Goal: Book appointment/travel/reservation

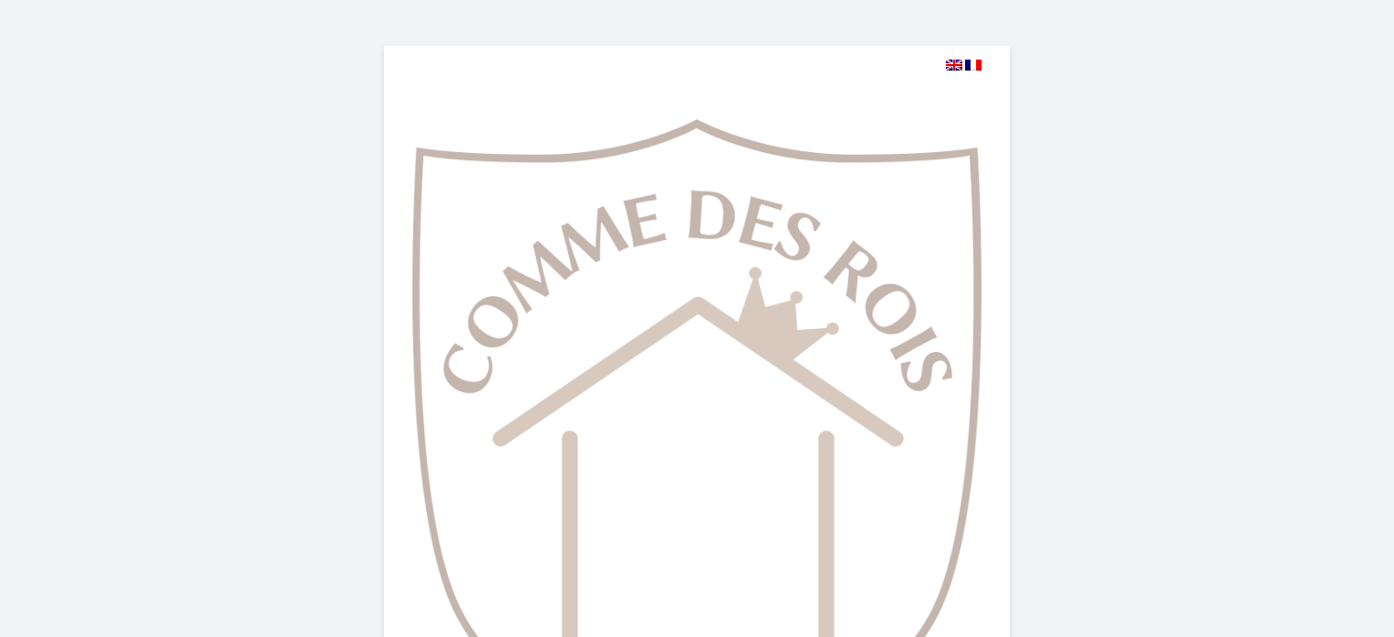
select select
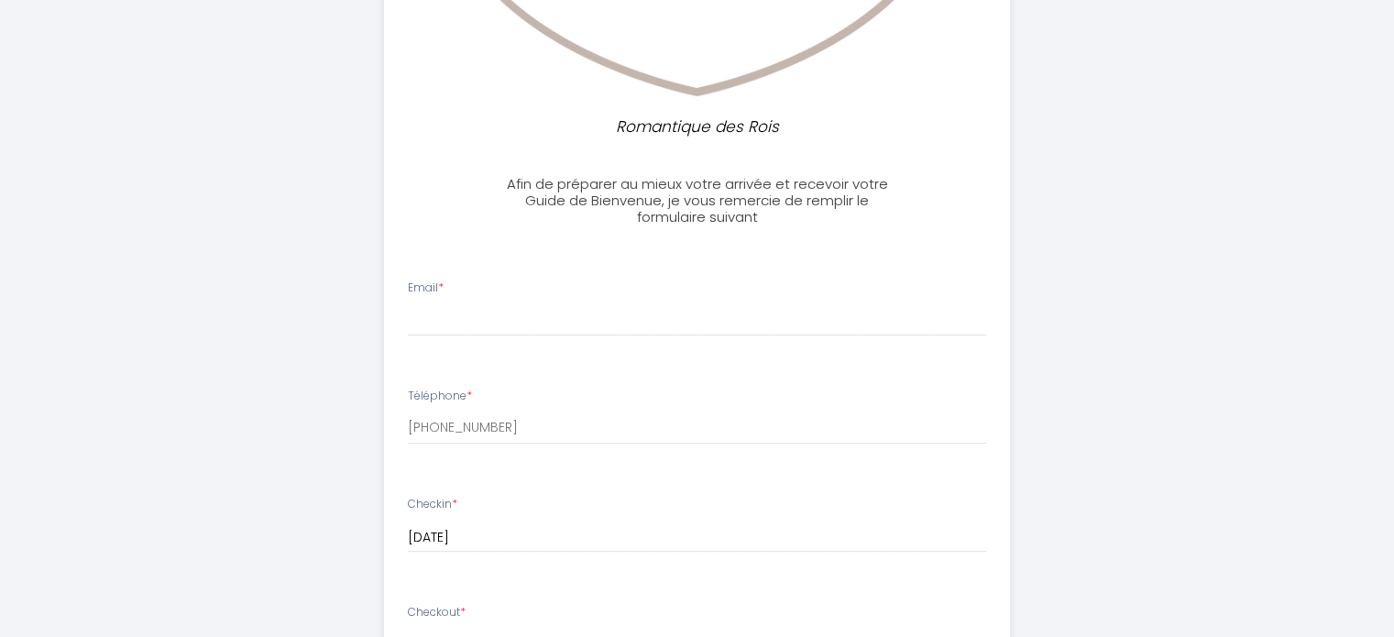
scroll to position [675, 0]
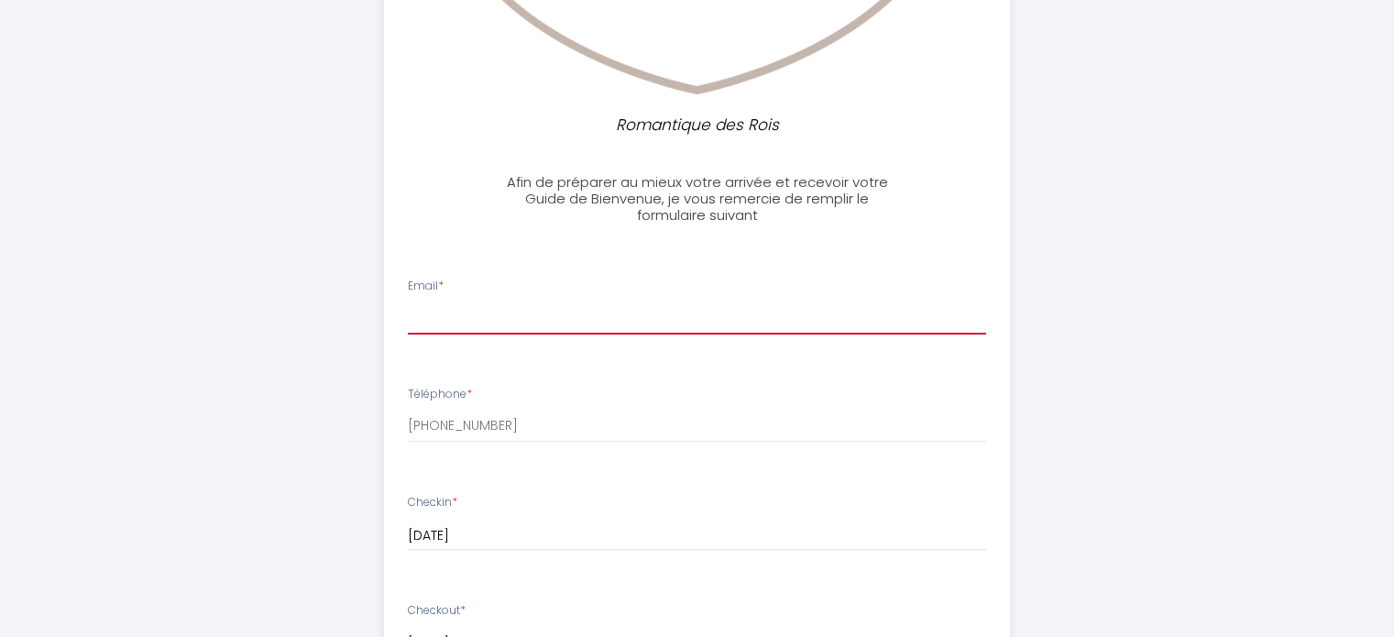
click at [458, 315] on input "Email *" at bounding box center [697, 318] width 578 height 33
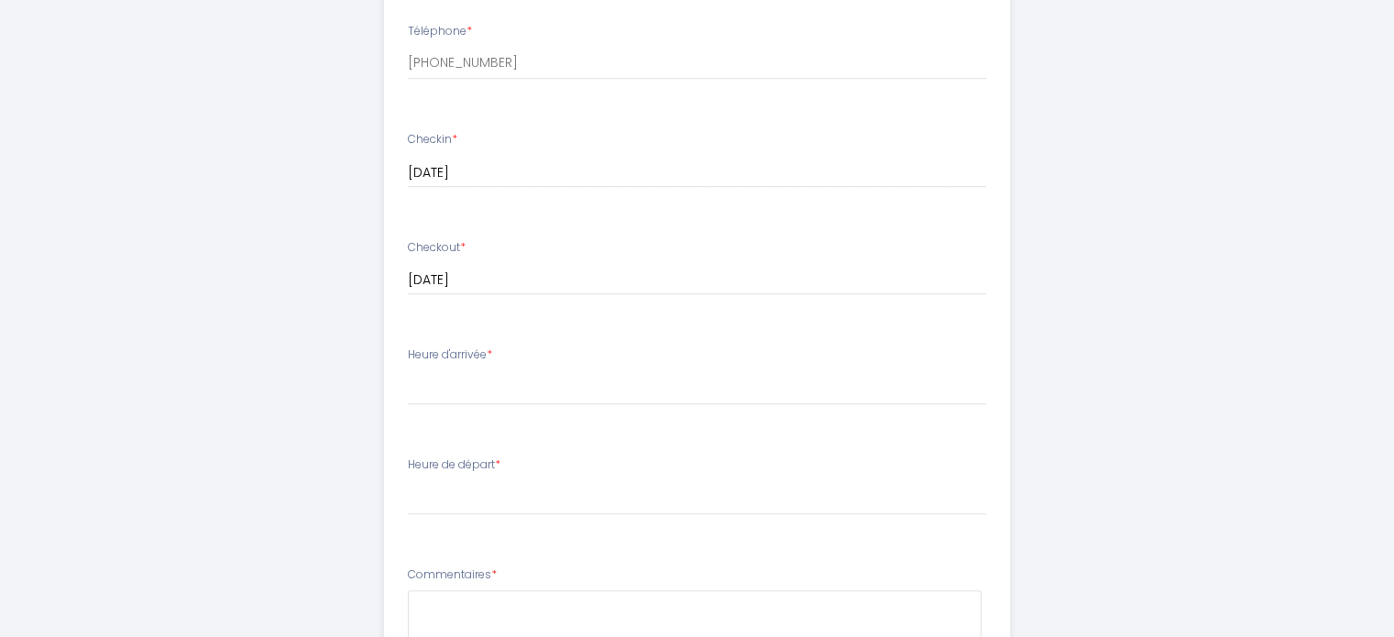
scroll to position [1045, 0]
type input "[PERSON_NAME][EMAIL_ADDRESS][DOMAIN_NAME]"
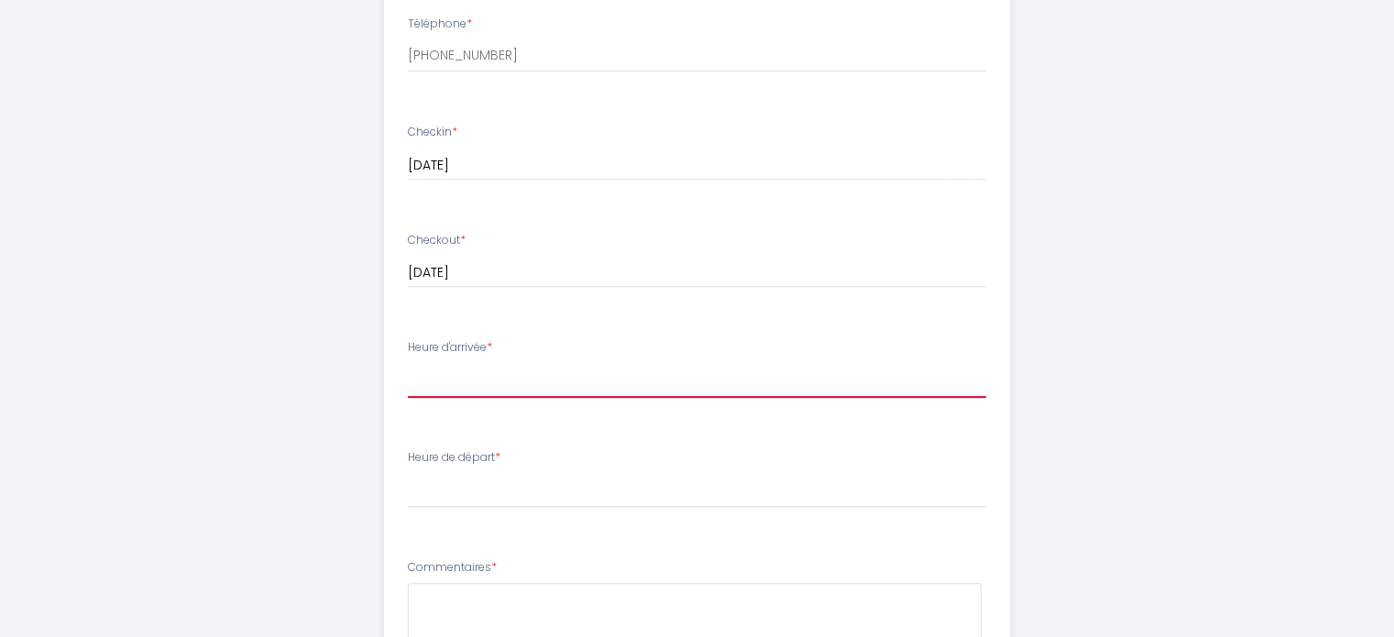
click at [411, 384] on select "17:00 17:30 18:00 18:30 19:00 19:30 20:00 20:30 21:00 21:30 22:00 22:30 23:00 2…" at bounding box center [697, 380] width 578 height 35
select select "20:30"
click at [408, 363] on select "17:00 17:30 18:00 18:30 19:00 19:30 20:00 20:30 21:00 21:30 22:00 22:30 23:00 2…" at bounding box center [697, 380] width 578 height 35
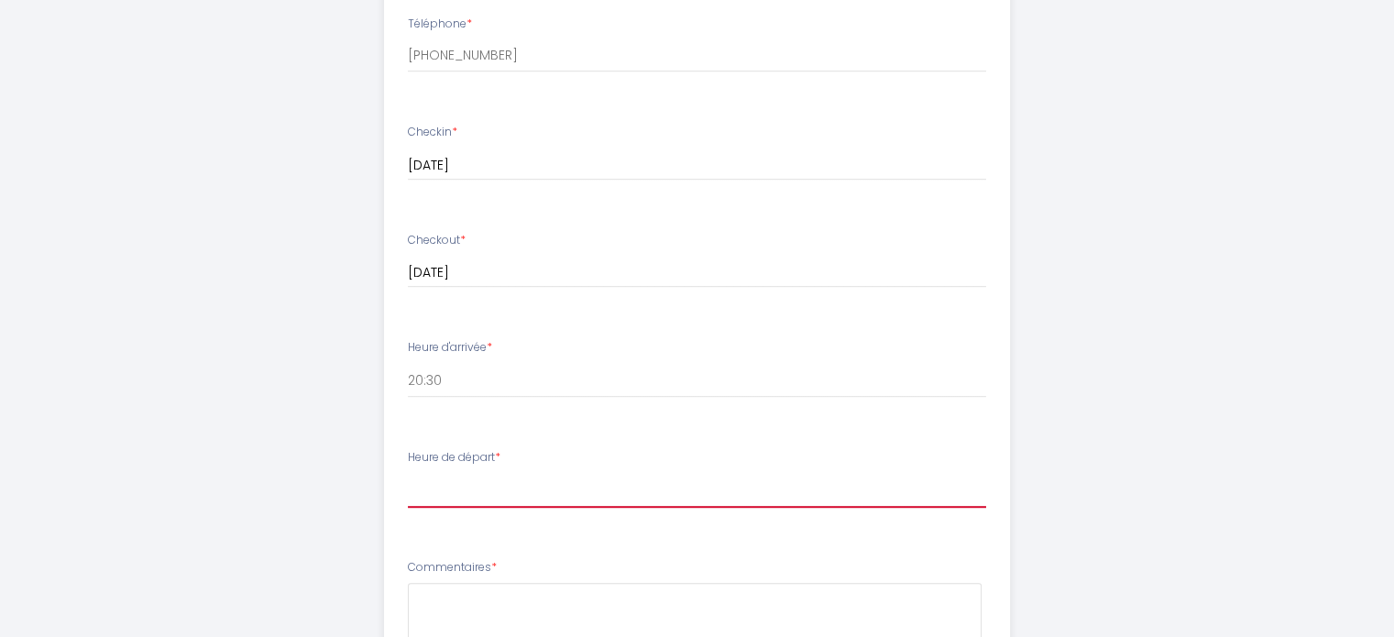
click at [455, 486] on select "00:00 00:30 01:00 01:30 02:00 02:30 03:00 03:30 04:00 04:30 05:00 05:30 06:00 0…" at bounding box center [697, 490] width 578 height 35
select select "11:00"
click at [408, 473] on select "00:00 00:30 01:00 01:30 02:00 02:30 03:00 03:30 04:00 04:30 05:00 05:30 06:00 0…" at bounding box center [697, 490] width 578 height 35
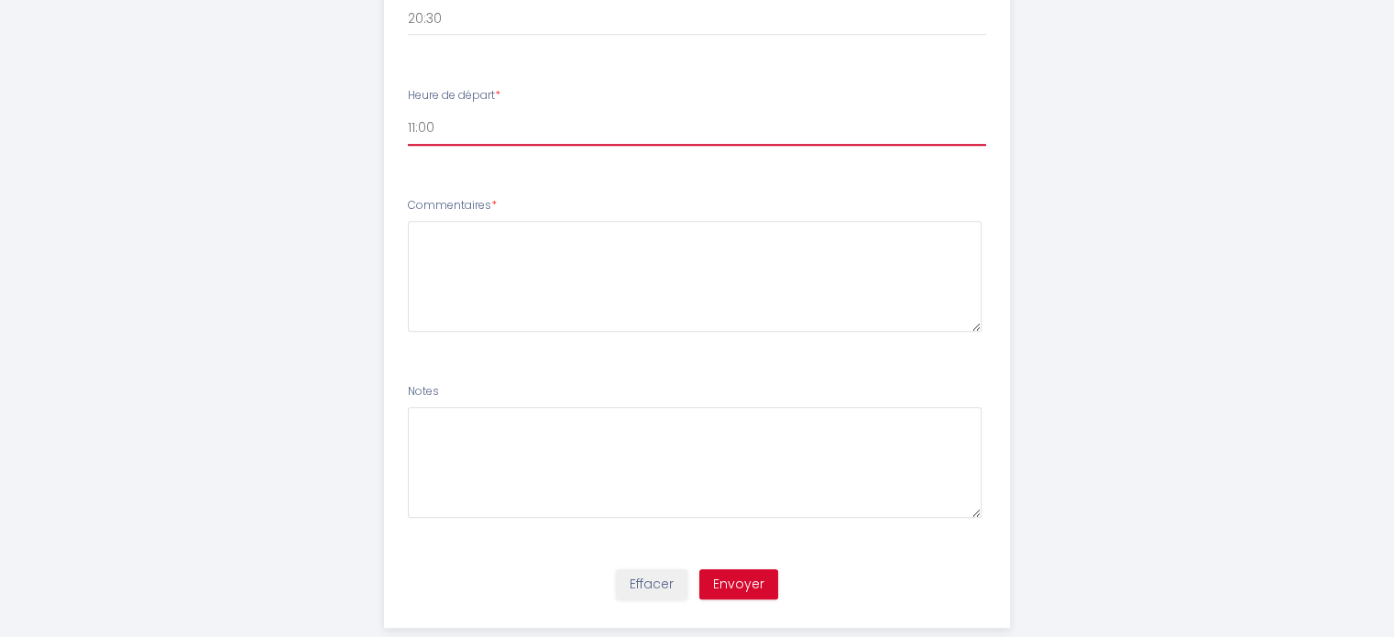
scroll to position [1404, 0]
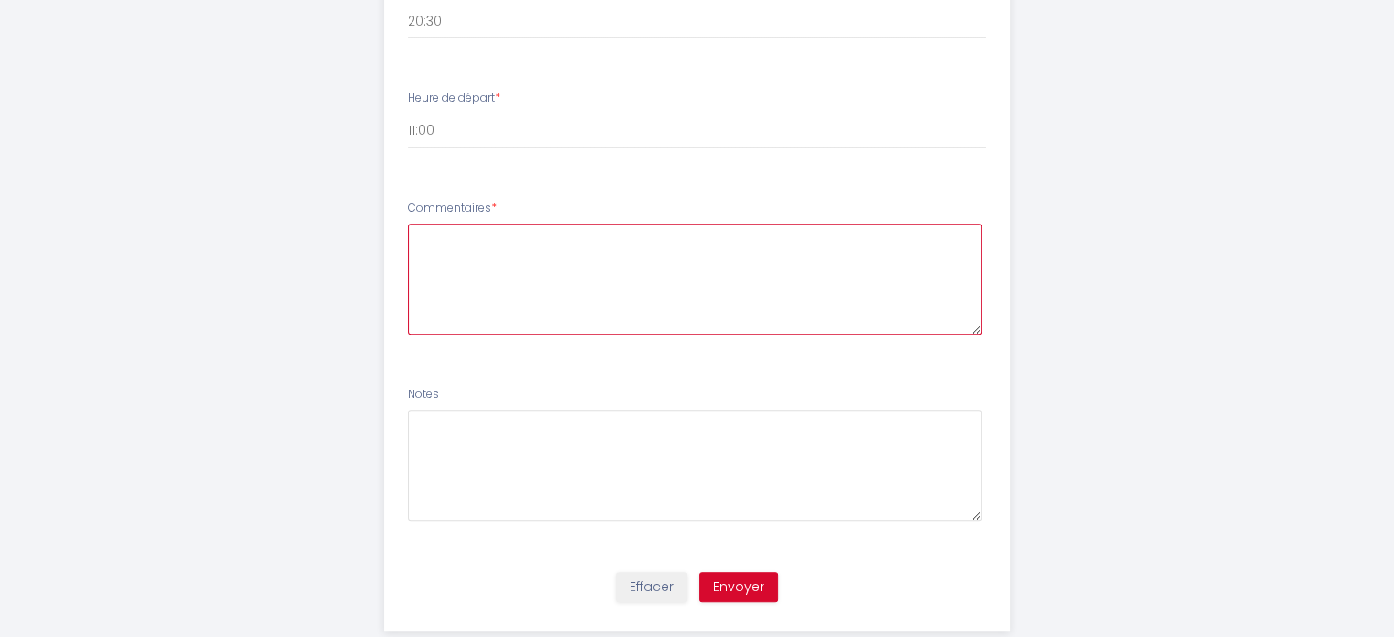
click at [601, 257] on textarea at bounding box center [695, 279] width 574 height 111
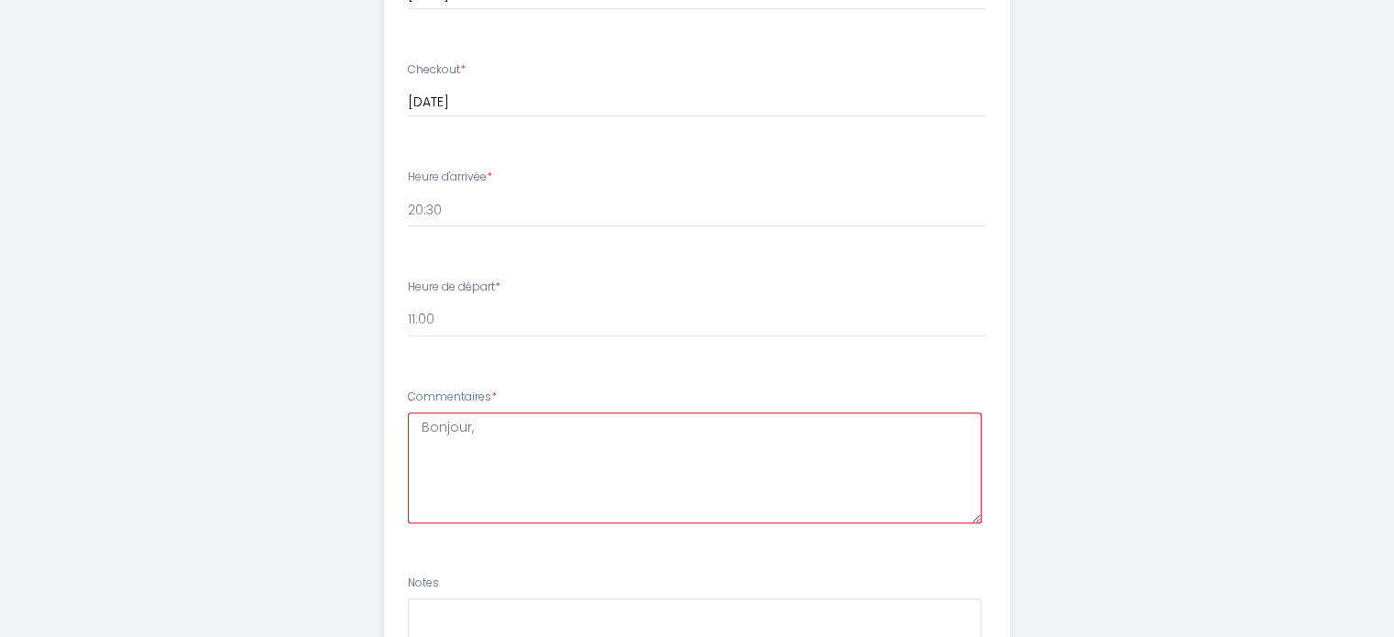
scroll to position [1210, 0]
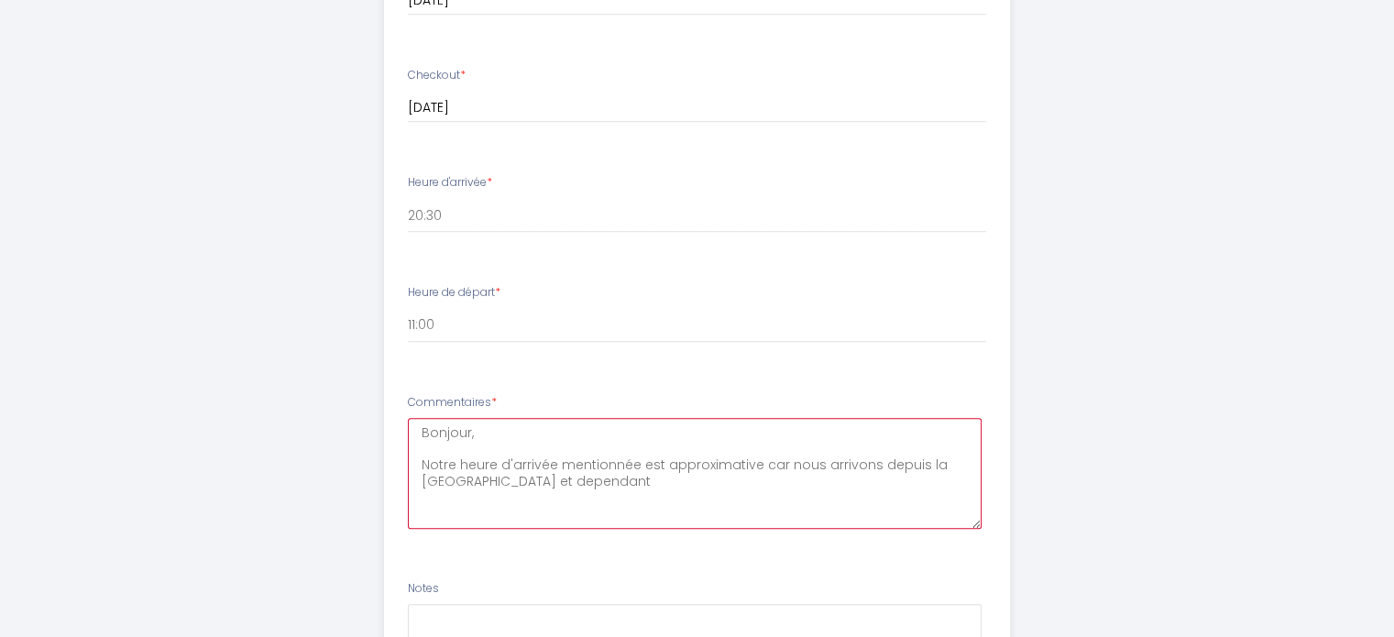
click at [551, 478] on textarea "Bonjour, Notre heure d'arrivée mentionnée est approximative car nous arrivons d…" at bounding box center [695, 473] width 574 height 111
click at [522, 484] on textarea "Bonjour, Notre heure d'arrivée mentionnée est approximative car nous arrivons d…" at bounding box center [695, 473] width 574 height 111
click at [511, 479] on textarea "Bonjour, Notre heure d'arrivée mentionnée est approximative car nous arrivons d…" at bounding box center [695, 473] width 574 height 111
click at [594, 477] on textarea "Bonjour, Notre heure d'arrivée mentionnée est approximative car nous arrivons d…" at bounding box center [695, 473] width 574 height 111
click at [478, 479] on textarea "Bonjour, Notre heure d'arrivée mentionnée est approximative car nous arrivons d…" at bounding box center [695, 473] width 574 height 111
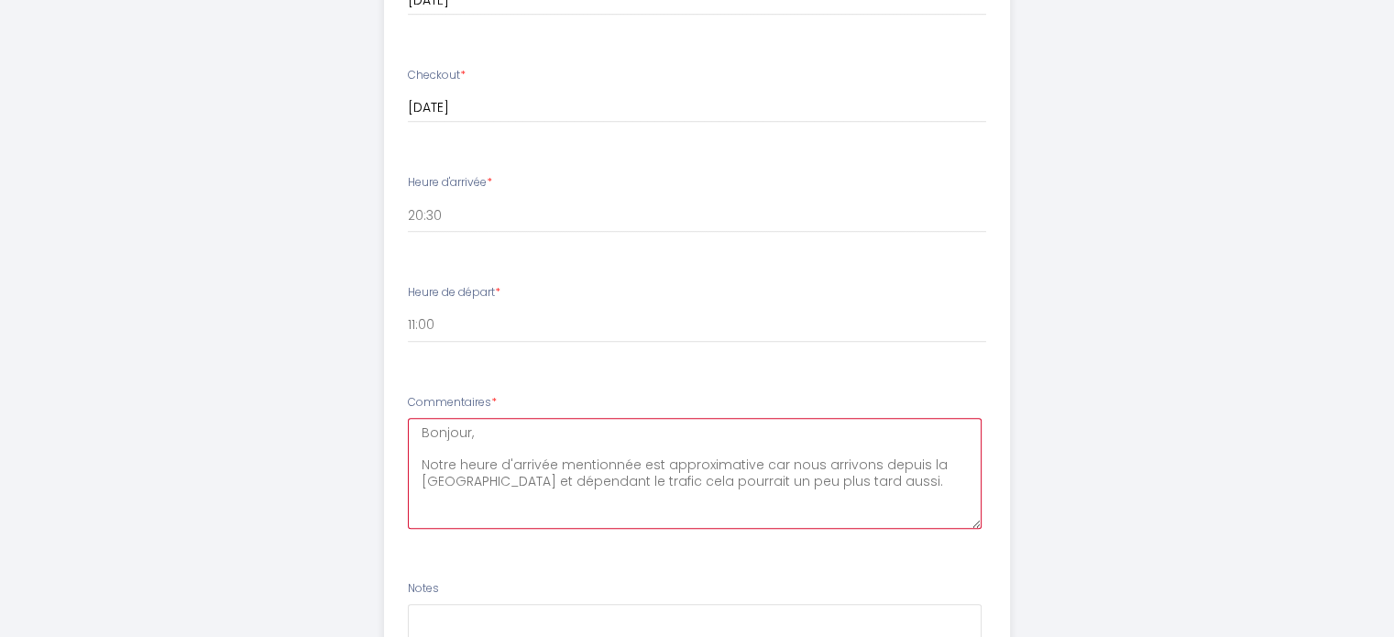
drag, startPoint x: 624, startPoint y: 479, endPoint x: 653, endPoint y: 482, distance: 28.5
click at [649, 478] on textarea "Bonjour, Notre heure d'arrivée mentionnée est approximative car nous arrivons d…" at bounding box center [695, 473] width 574 height 111
click at [481, 478] on textarea "Bonjour, Notre heure d'arrivée mentionnée est approximative car nous arrivons d…" at bounding box center [695, 473] width 574 height 111
click at [711, 493] on textarea "Bonjour, Notre heure d'arrivée mentionnée est approximative car nous arrivons d…" at bounding box center [695, 473] width 574 height 111
click at [537, 492] on textarea "Bonjour, Notre heure d'arrivée mentionnée est approximative car nous arrivons d…" at bounding box center [695, 473] width 574 height 111
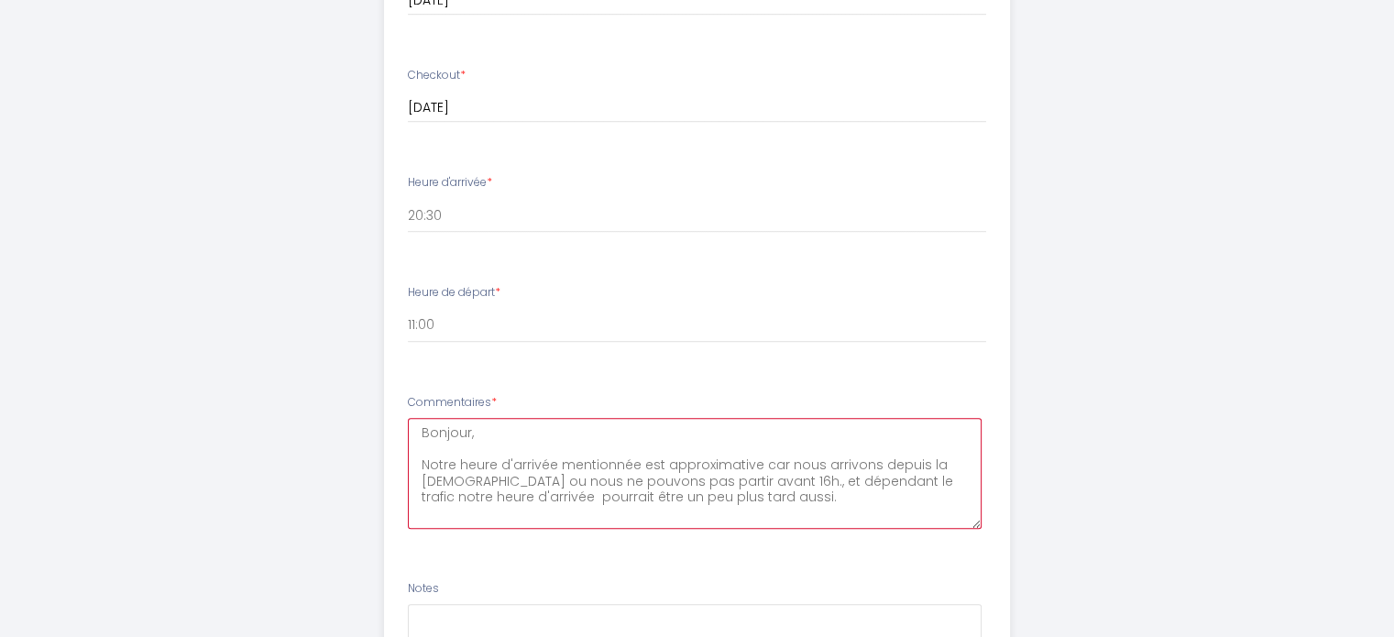
click at [723, 495] on textarea "Bonjour, Notre heure d'arrivée mentionnée est approximative car nous arrivons d…" at bounding box center [695, 473] width 574 height 111
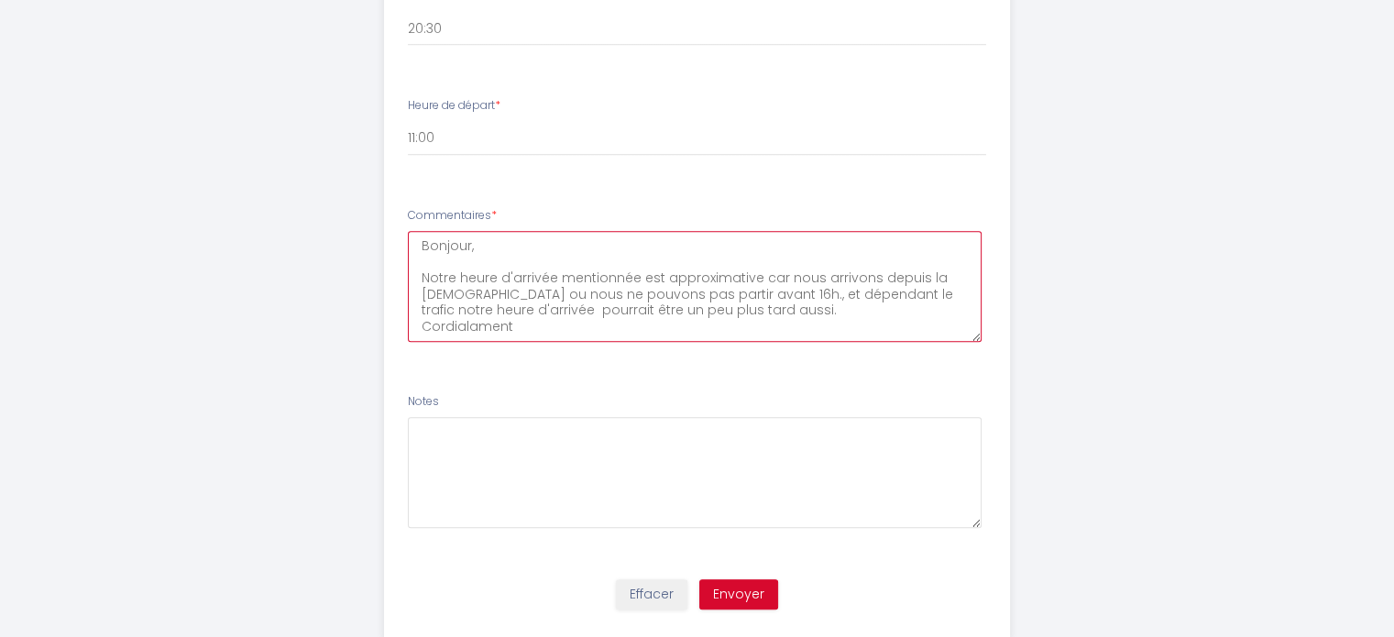
scroll to position [1429, 0]
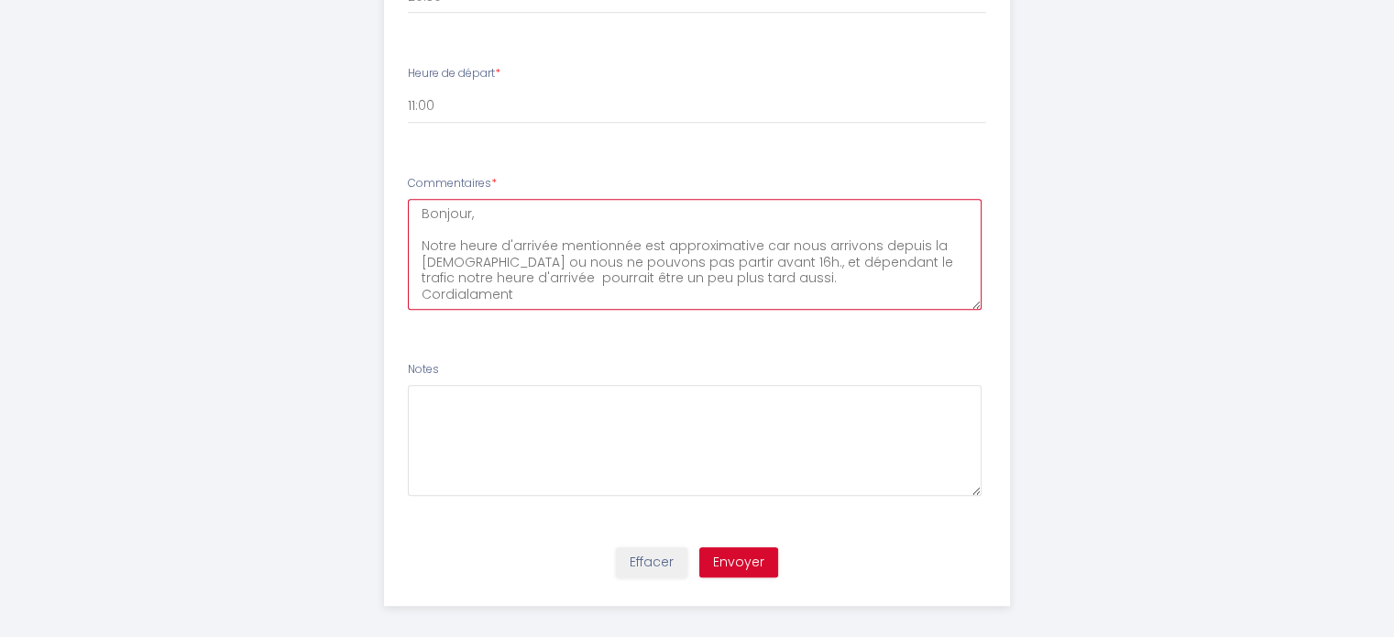
click at [480, 295] on textarea "Bonjour, Notre heure d'arrivée mentionnée est approximative car nous arrivons d…" at bounding box center [695, 254] width 574 height 111
click at [558, 295] on textarea "Bonjour, Notre heure d'arrivée mentionnée est approximative car nous arrivons d…" at bounding box center [695, 254] width 574 height 111
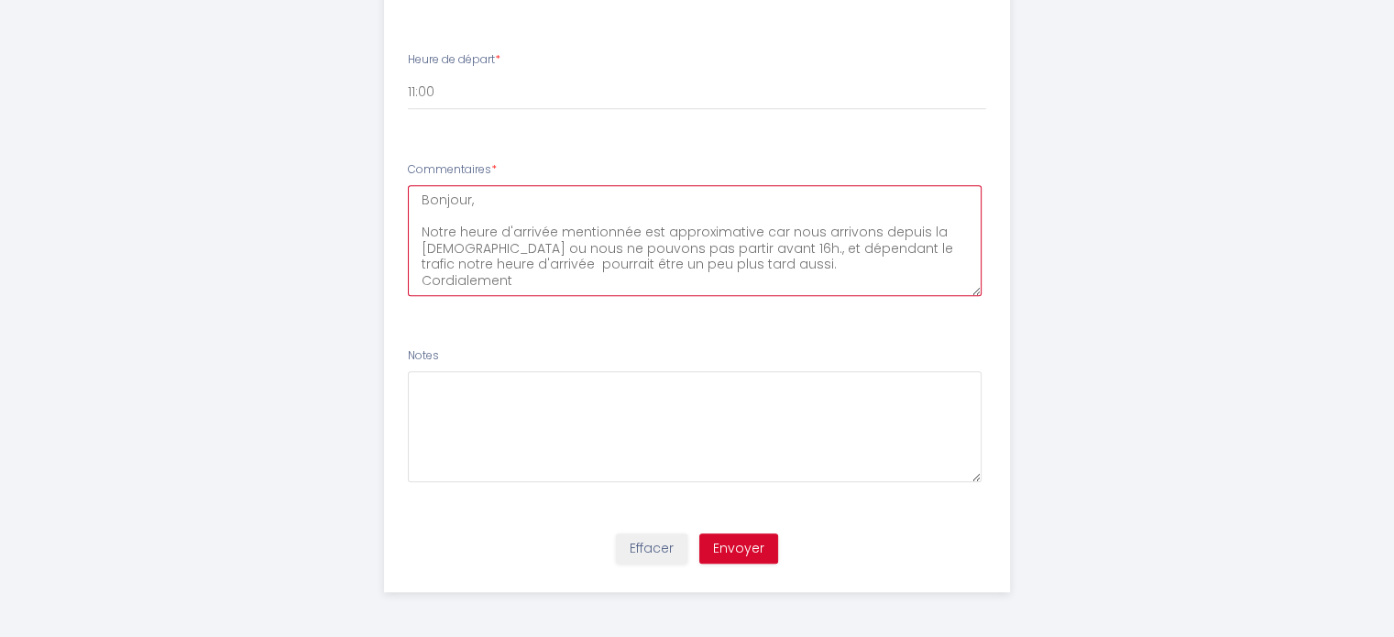
type textarea "Bonjour, Notre heure d'arrivée mentionnée est approximative car nous arrivons d…"
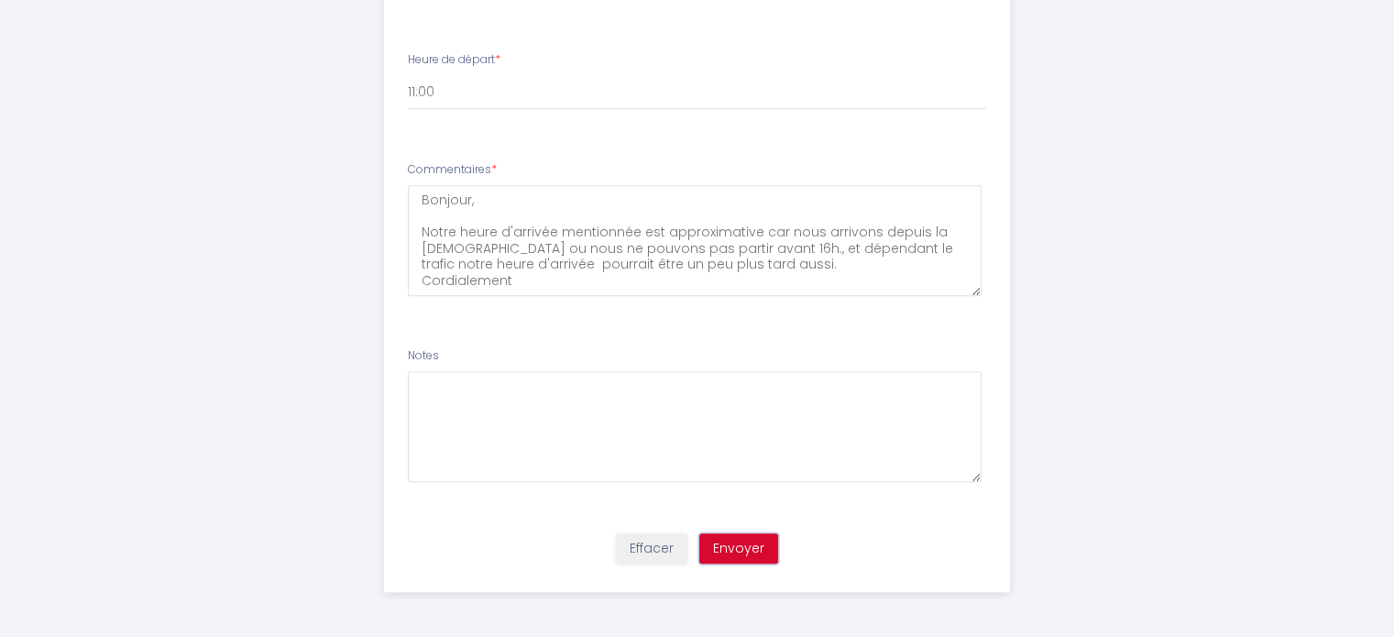
click at [741, 547] on button "Envoyer" at bounding box center [738, 548] width 79 height 31
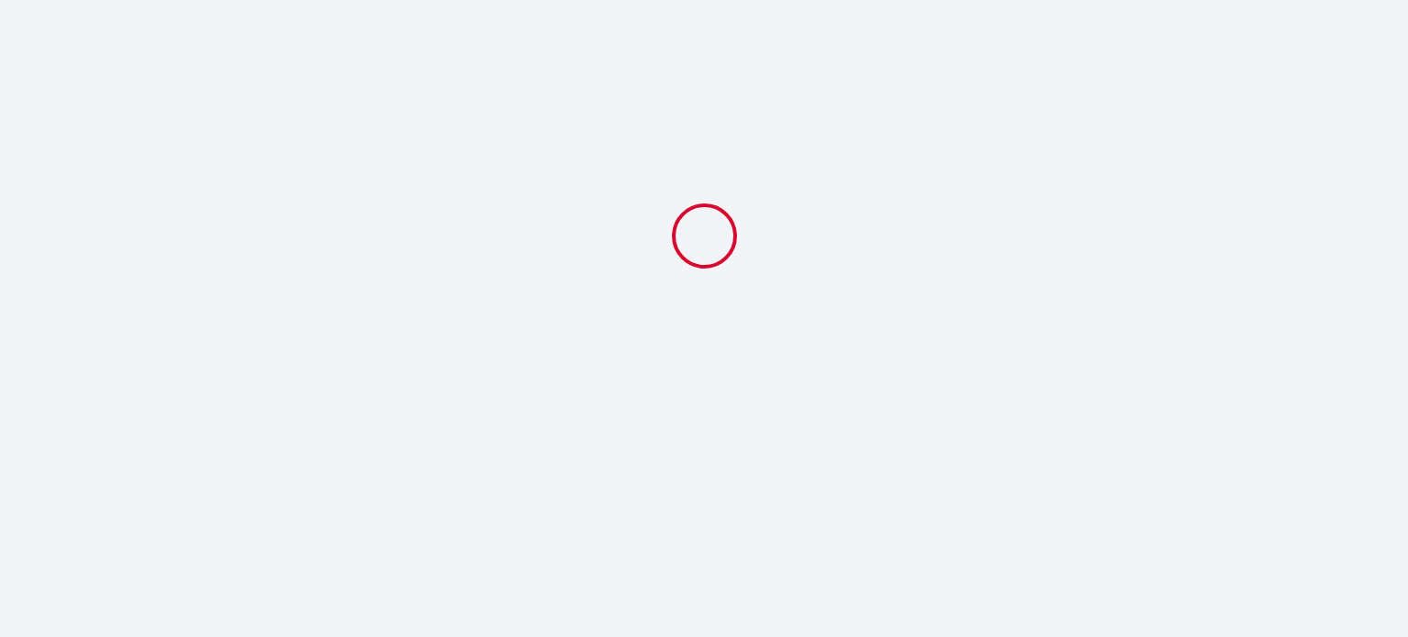
select select "20:30"
select select "11:00"
